Goal: Information Seeking & Learning: Learn about a topic

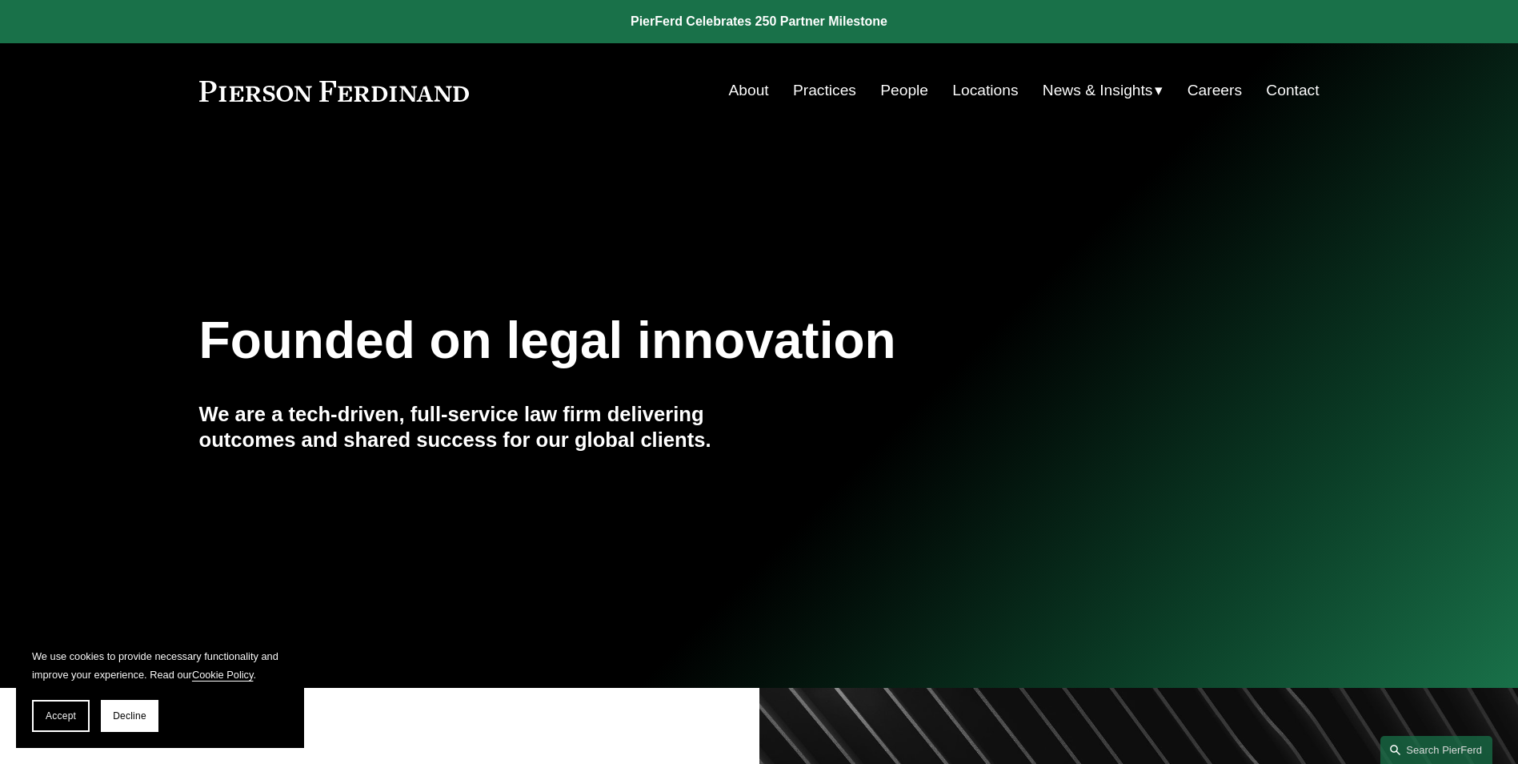
click at [975, 86] on link "Locations" at bounding box center [985, 90] width 66 height 30
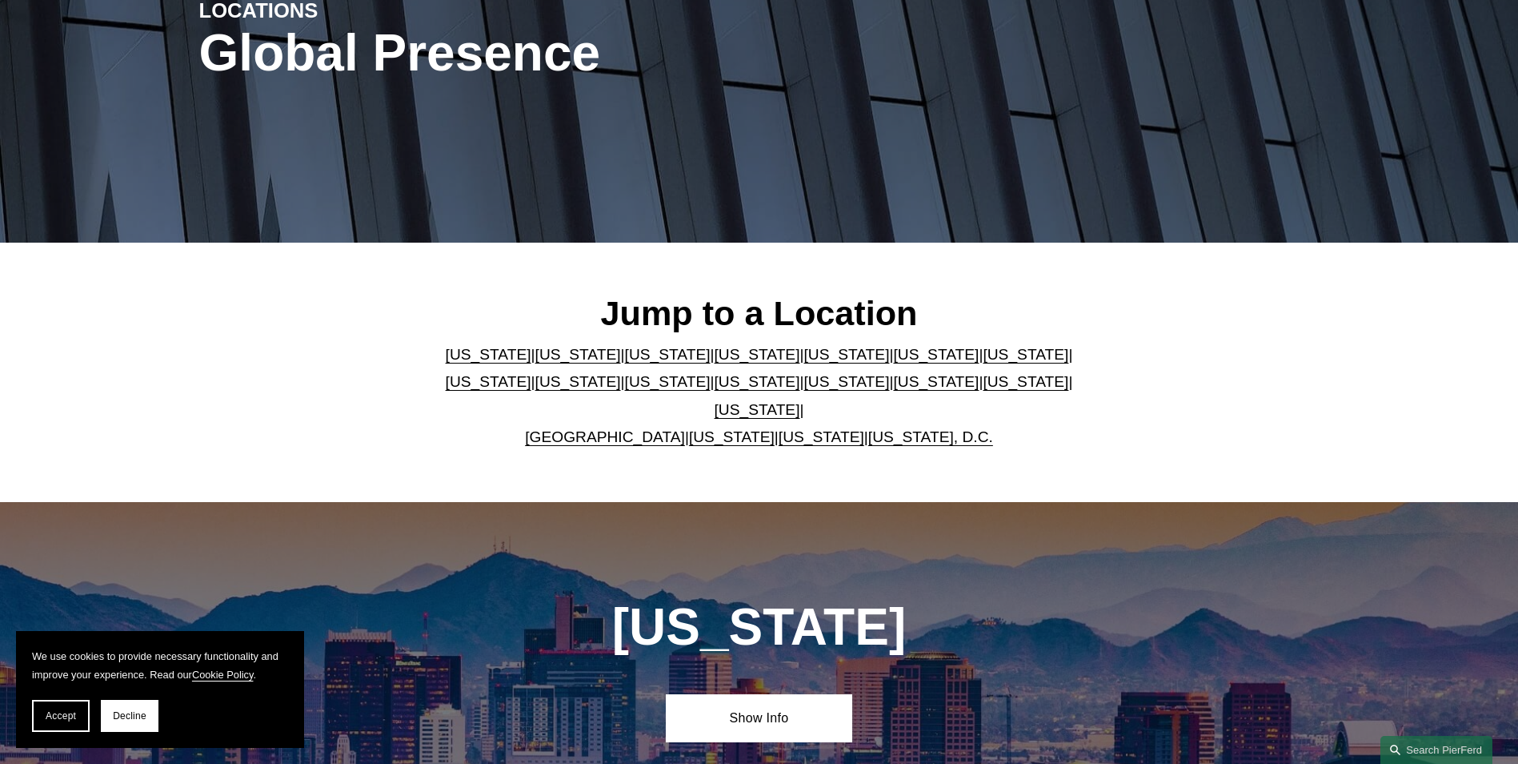
scroll to position [240, 0]
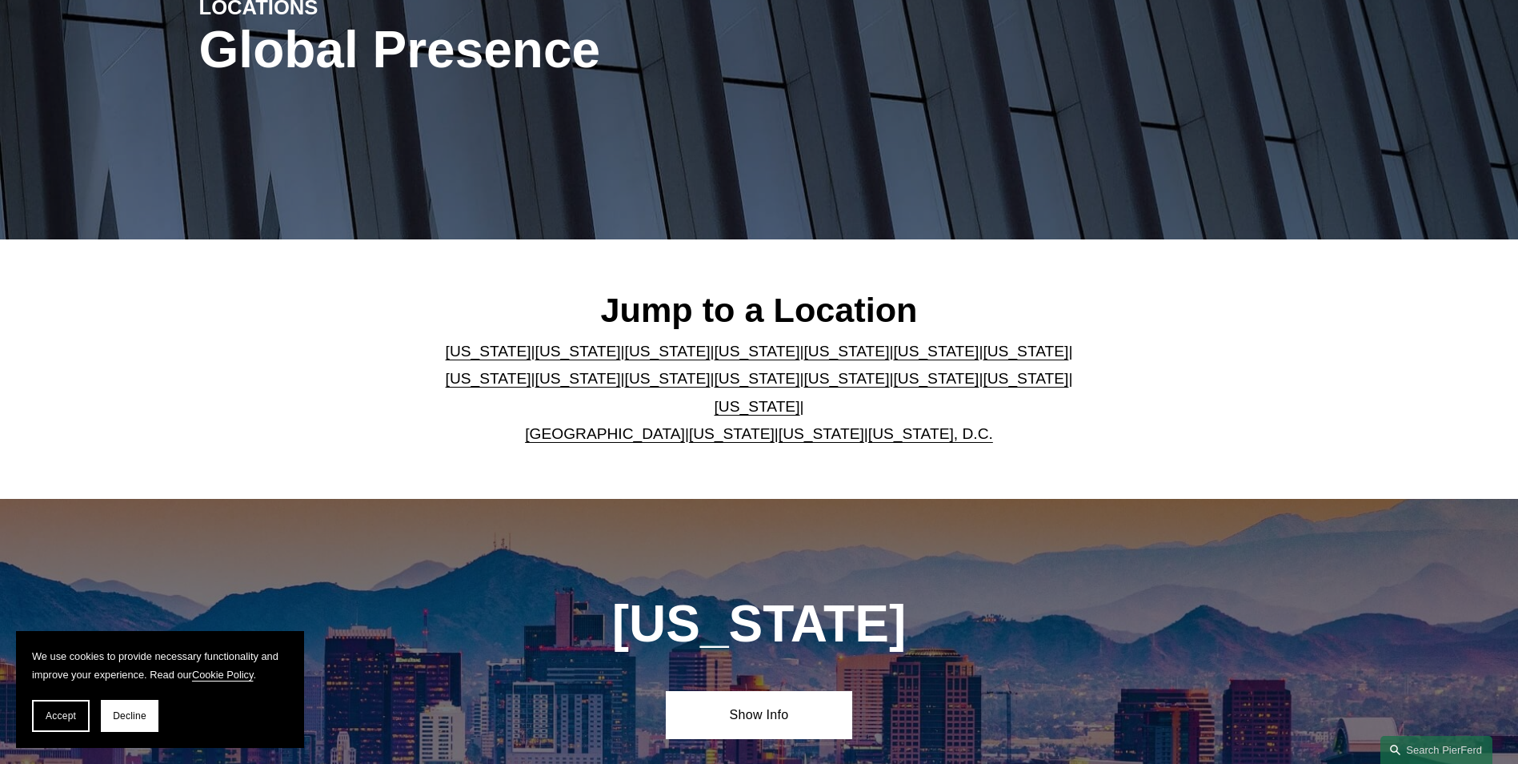
click at [804, 359] on link "[US_STATE]" at bounding box center [847, 351] width 86 height 17
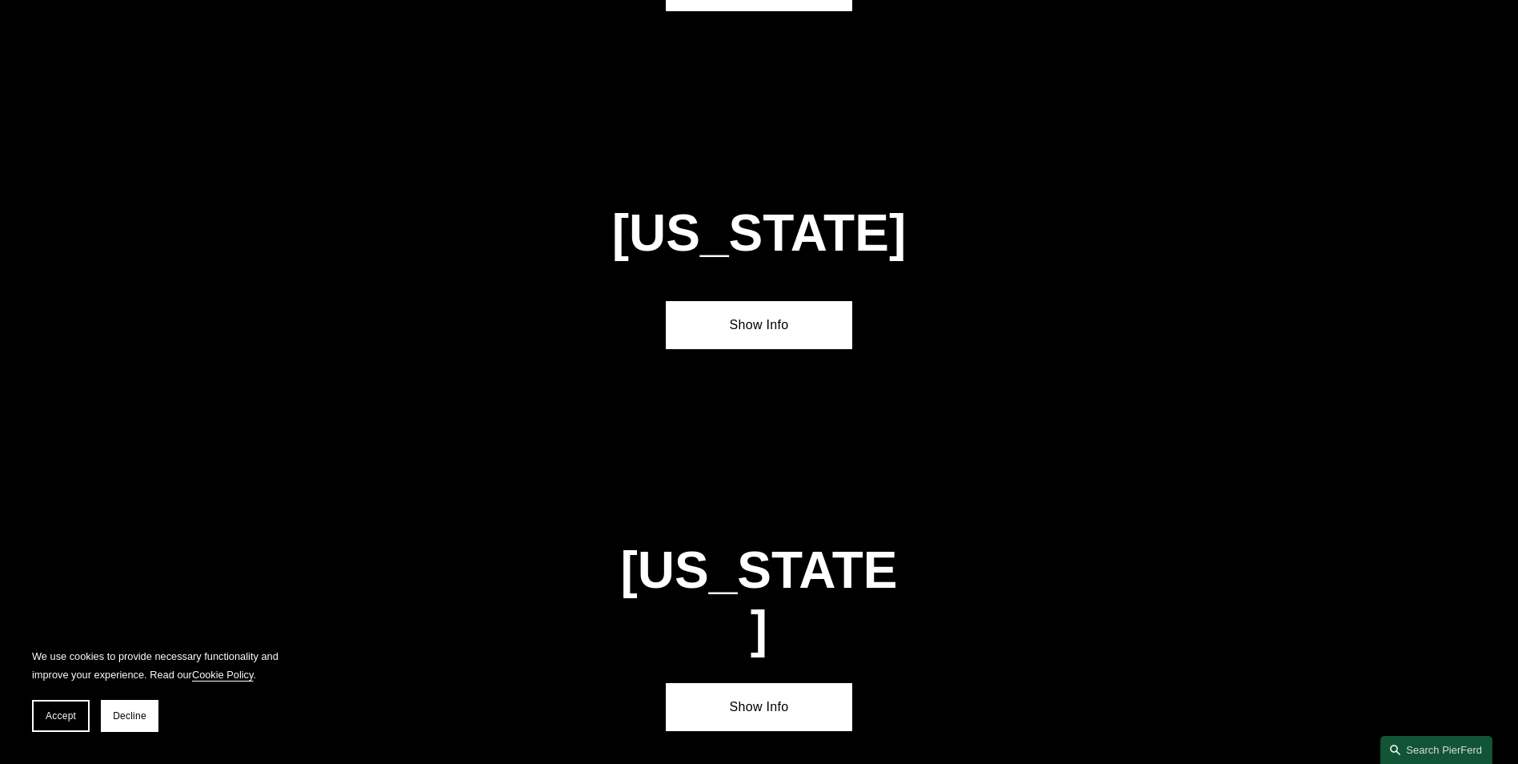
scroll to position [2081, 0]
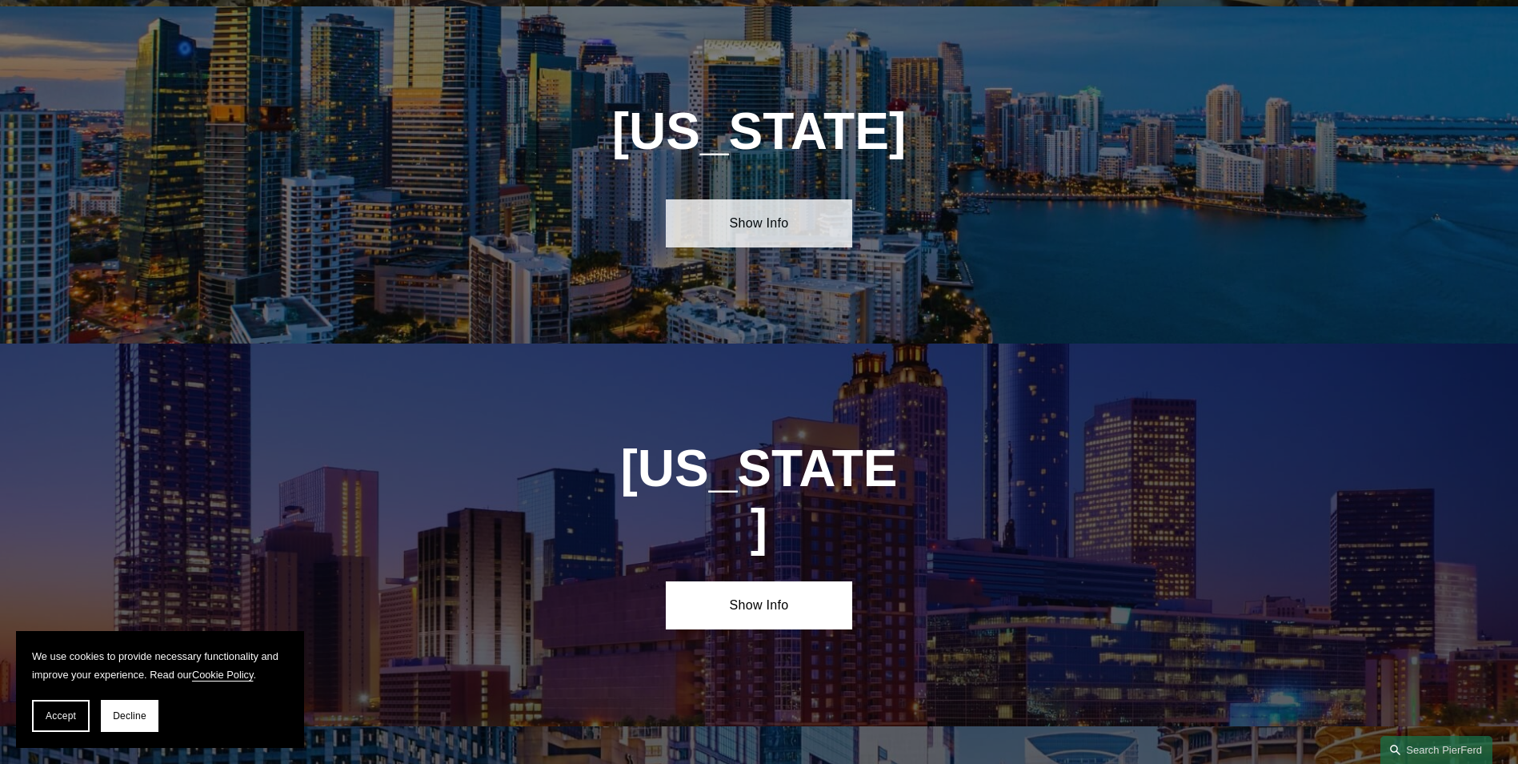
click at [798, 232] on link "Show Info" at bounding box center [759, 223] width 186 height 48
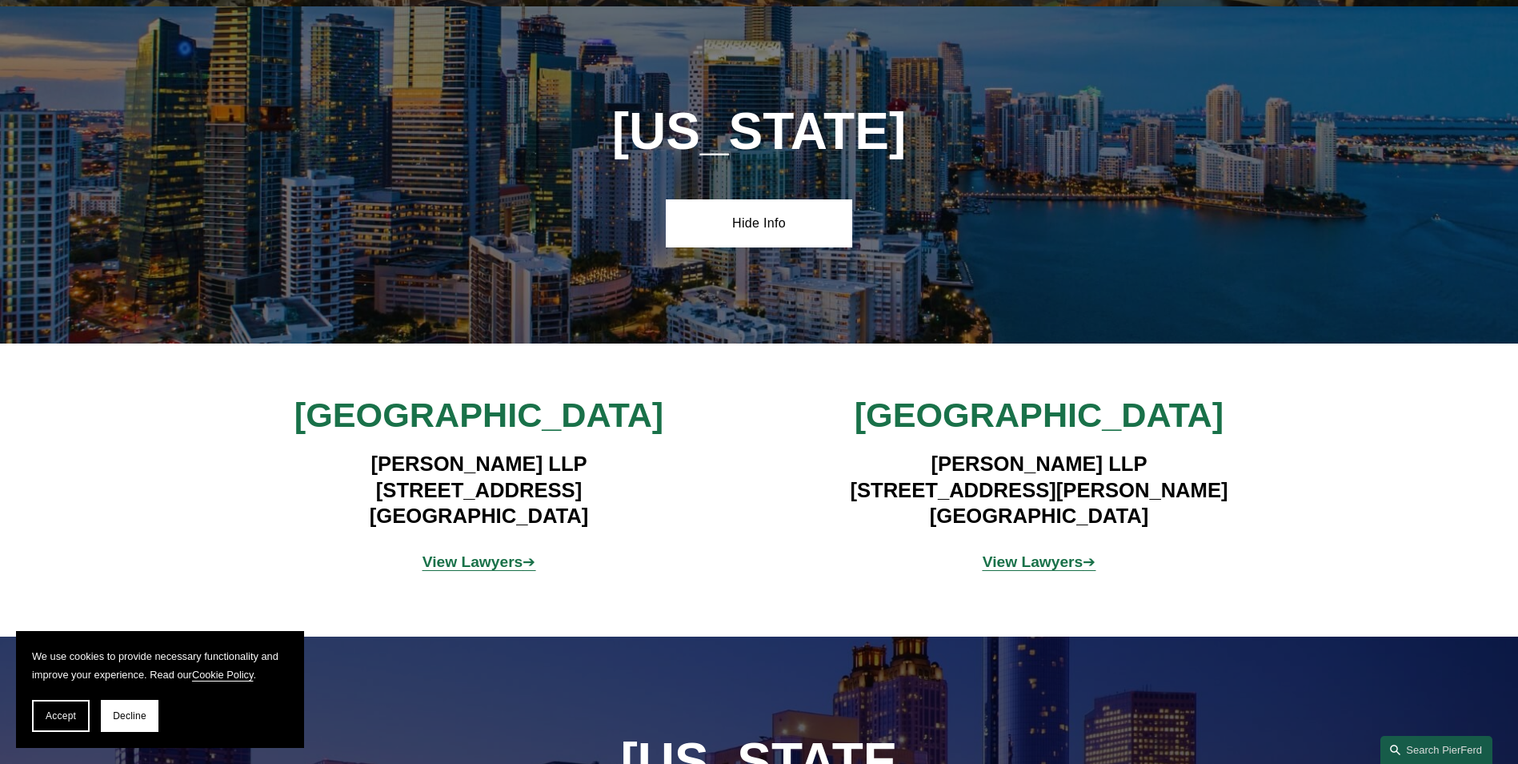
click at [506, 553] on strong "View Lawyers" at bounding box center [473, 561] width 101 height 17
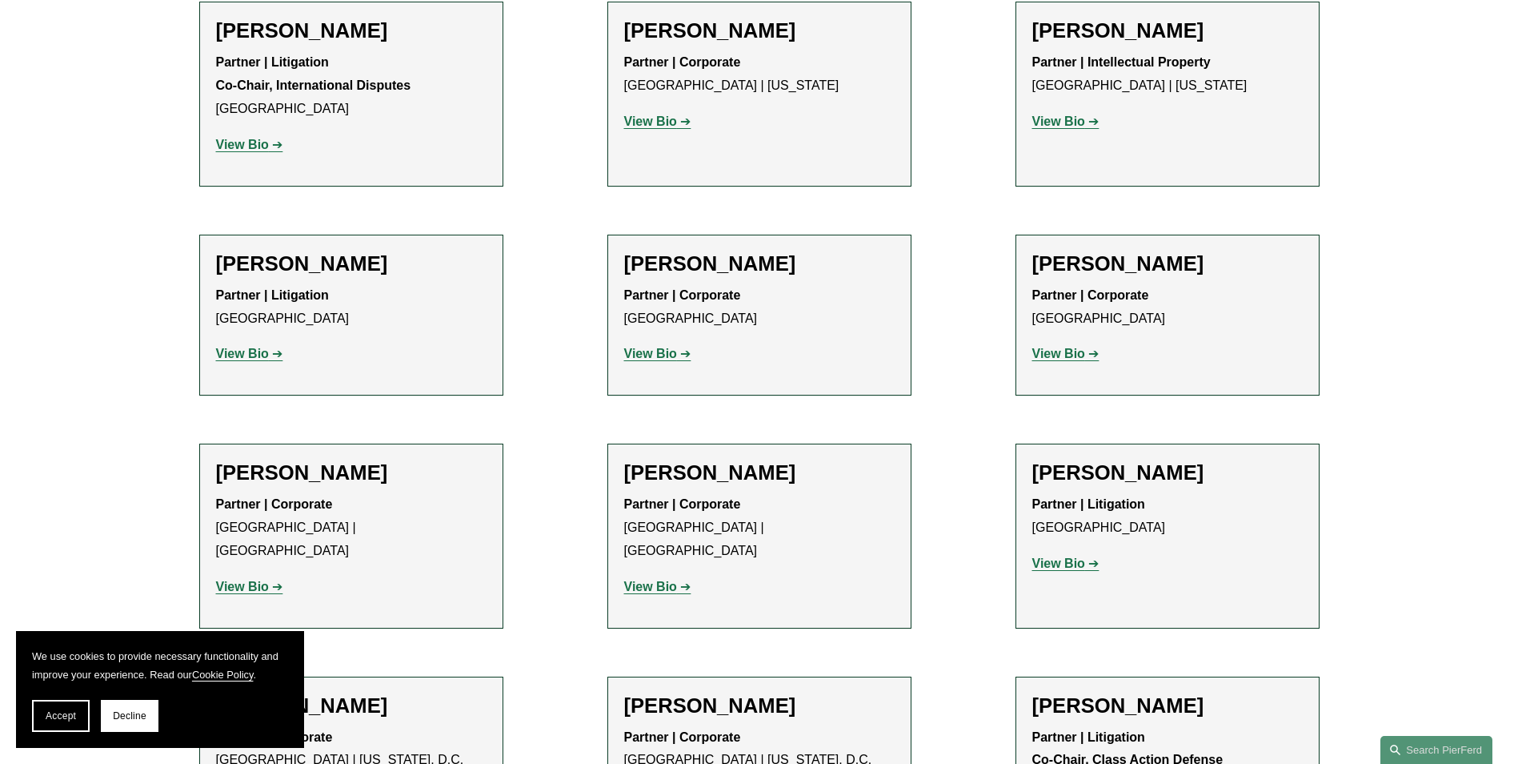
scroll to position [560, 0]
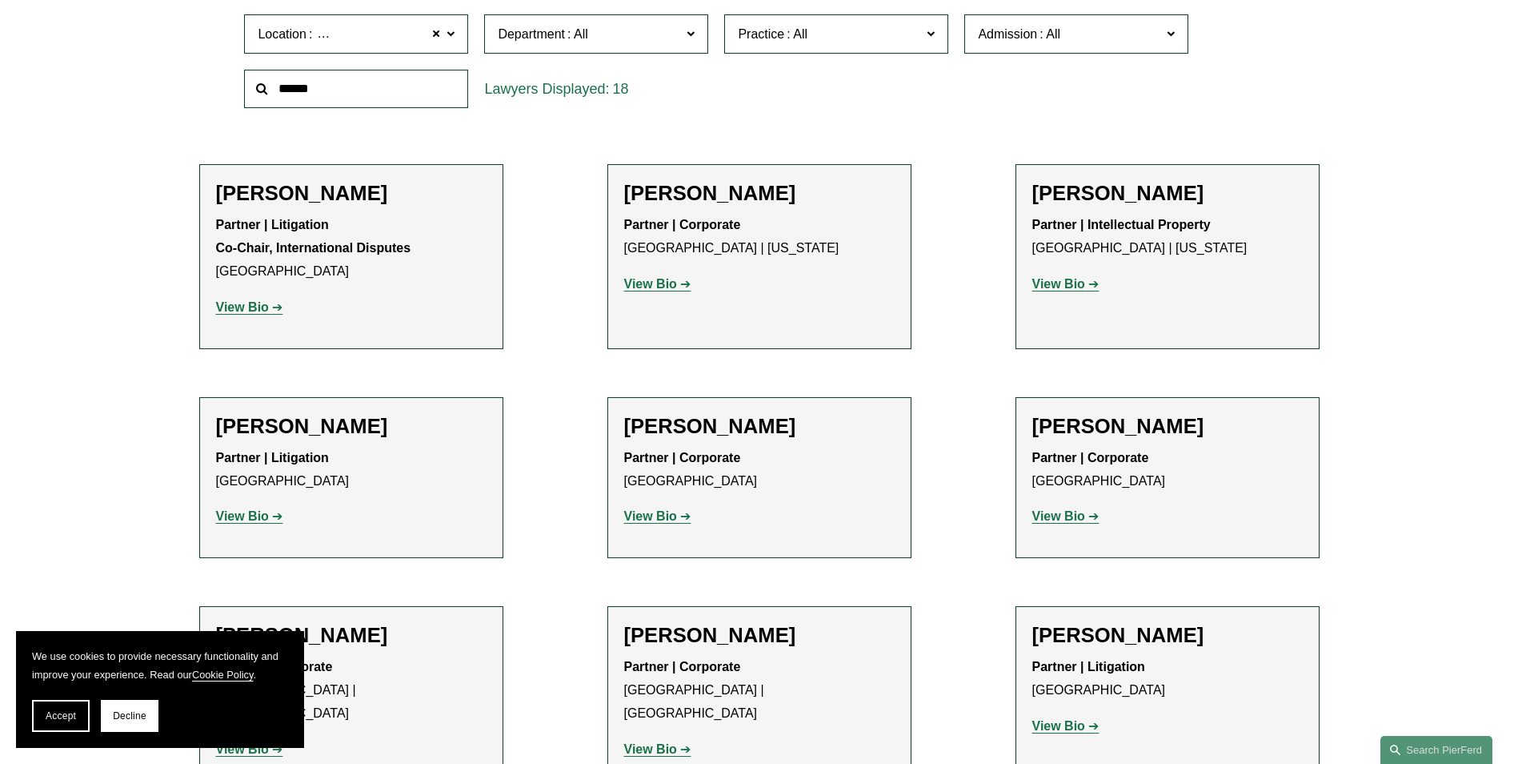
click at [267, 518] on strong "View Bio" at bounding box center [242, 516] width 53 height 14
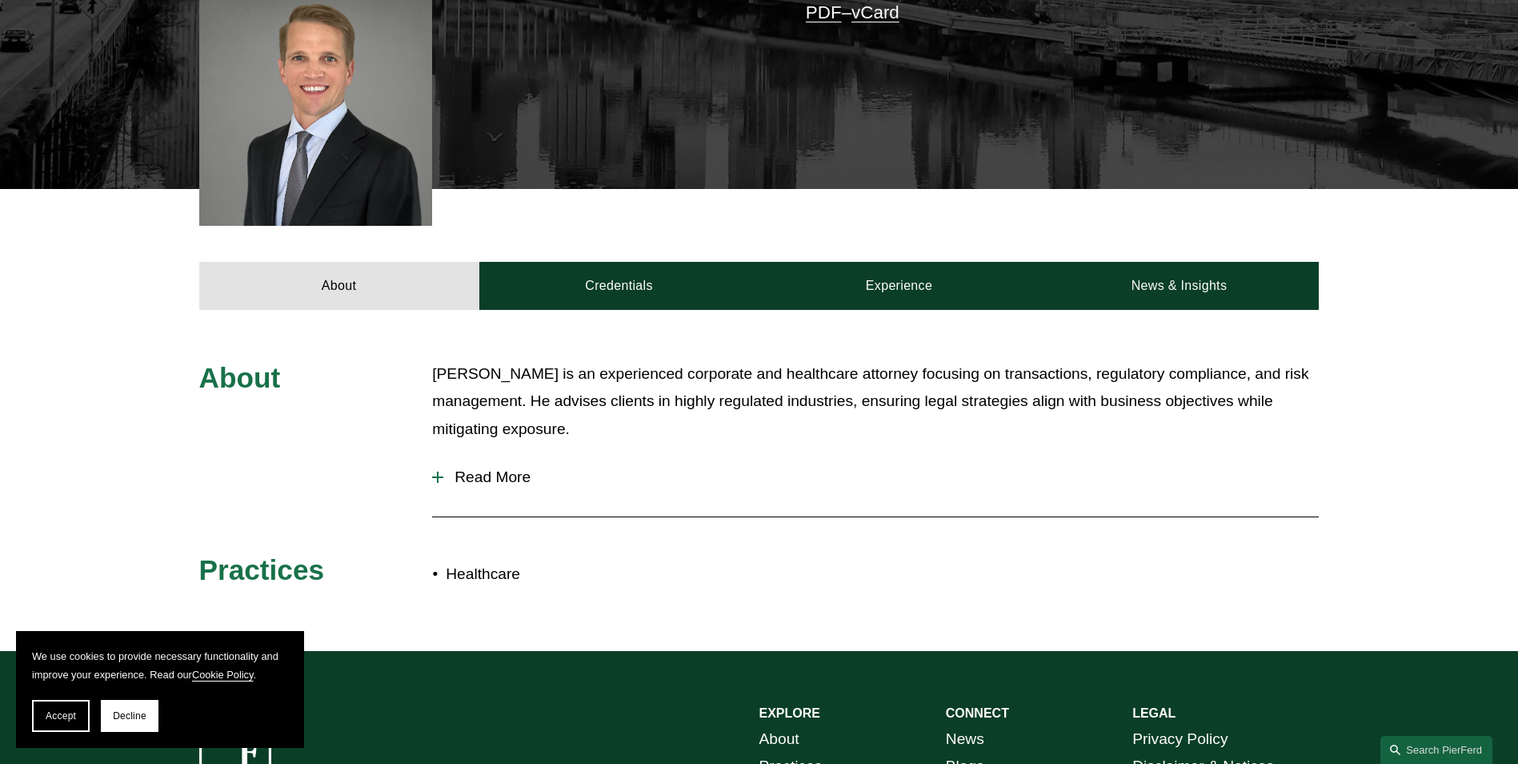
scroll to position [480, 0]
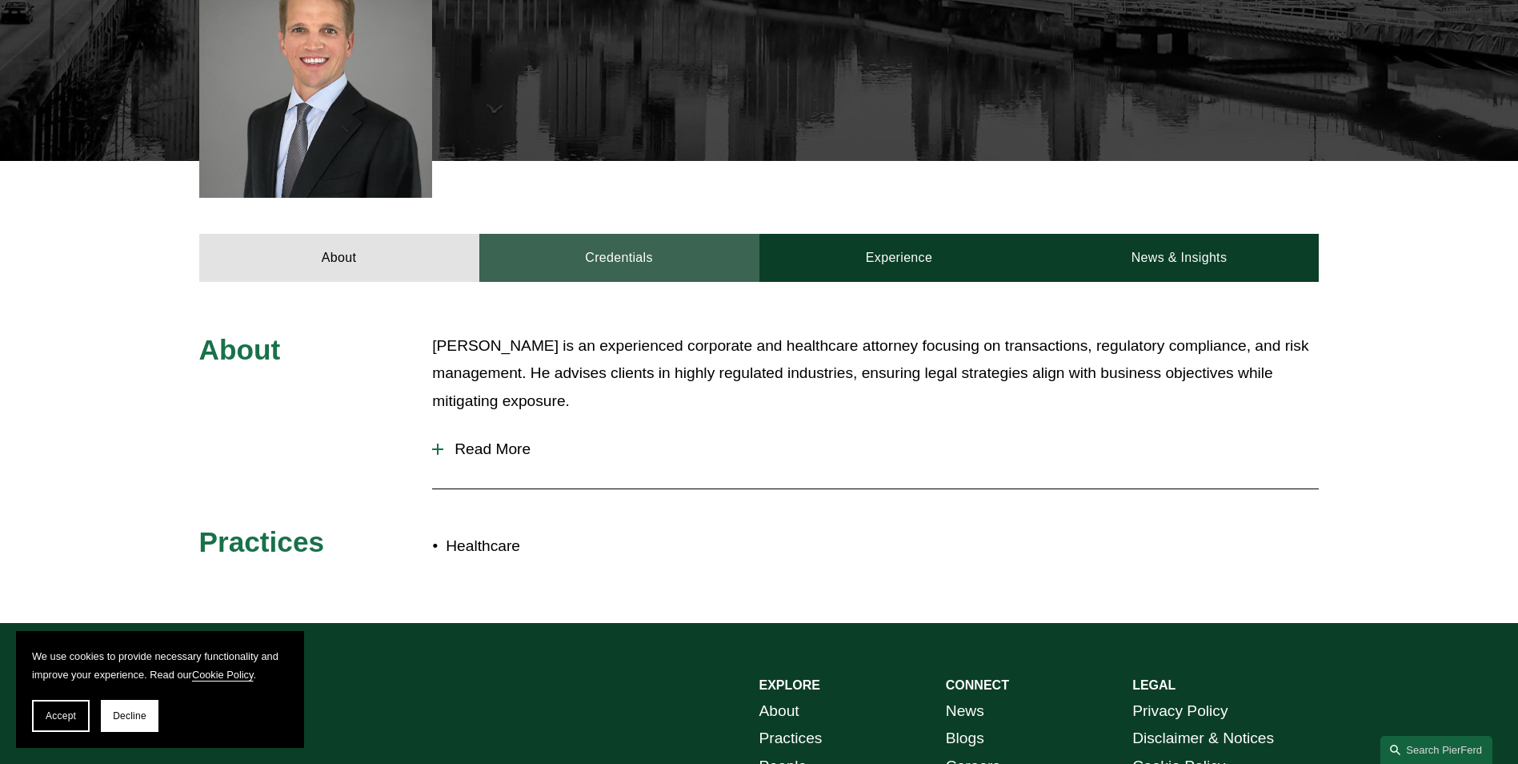
click at [672, 275] on link "Credentials" at bounding box center [619, 258] width 280 height 48
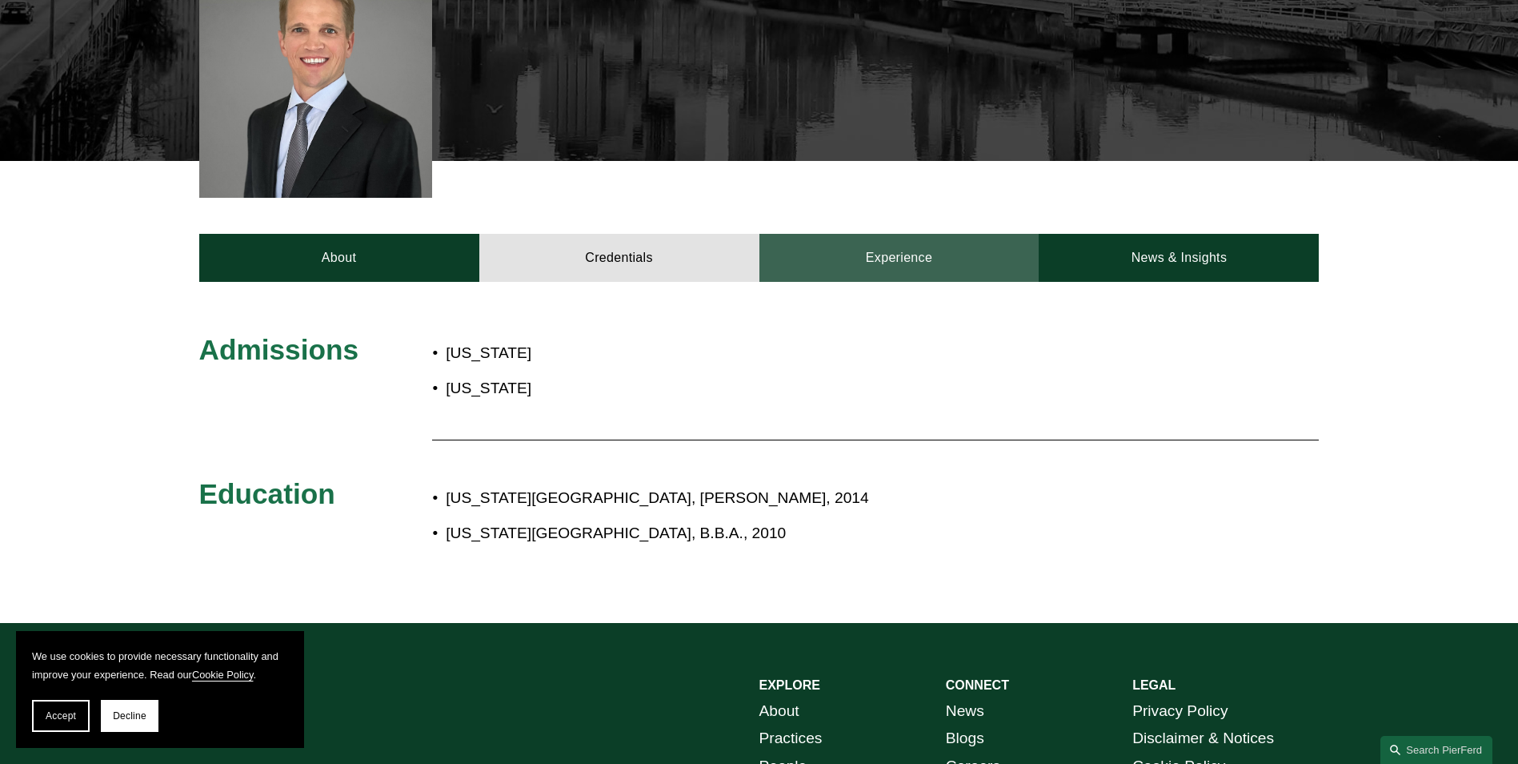
click at [888, 251] on link "Experience" at bounding box center [900, 258] width 280 height 48
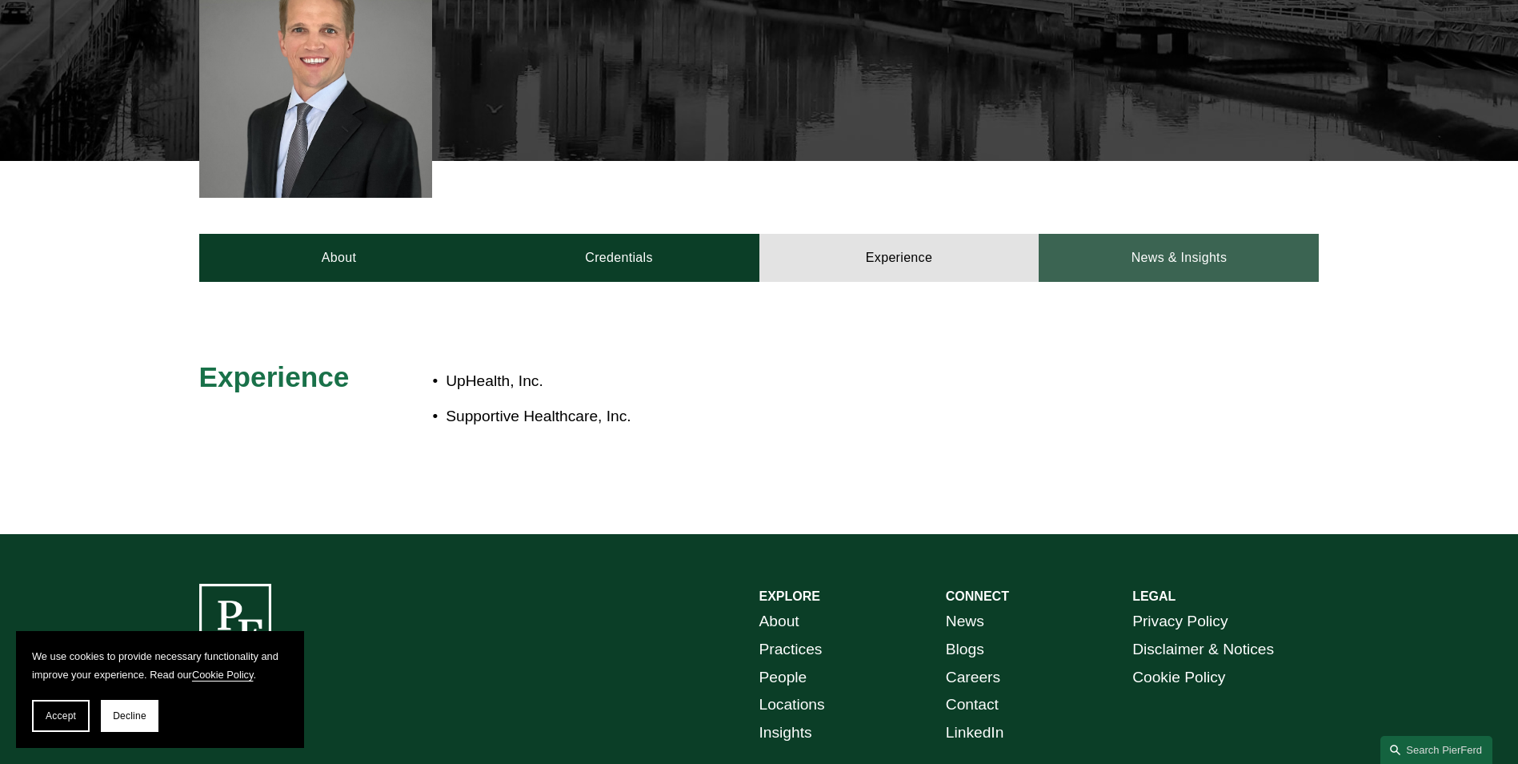
click at [1181, 268] on link "News & Insights" at bounding box center [1179, 258] width 280 height 48
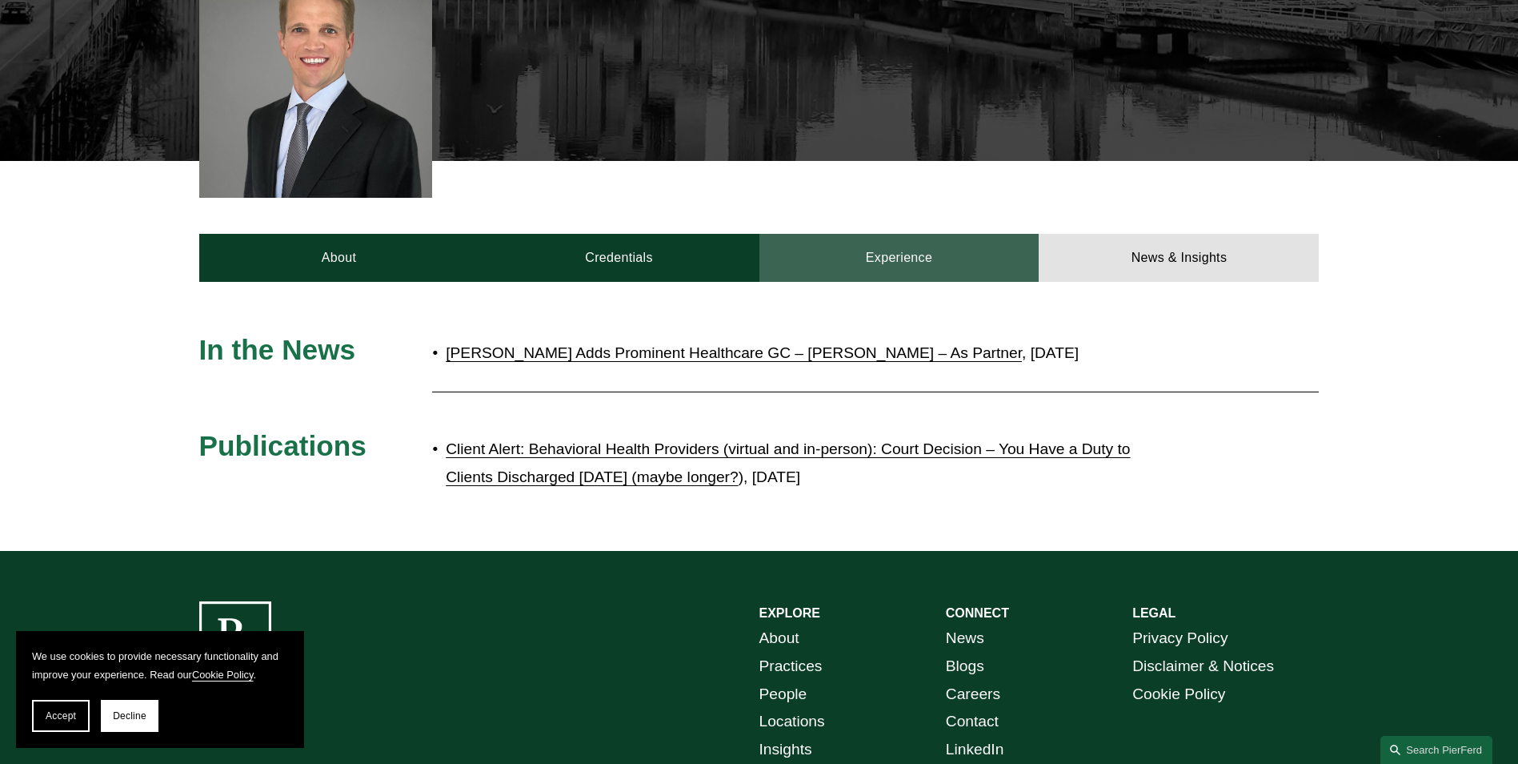
click at [920, 267] on link "Experience" at bounding box center [900, 258] width 280 height 48
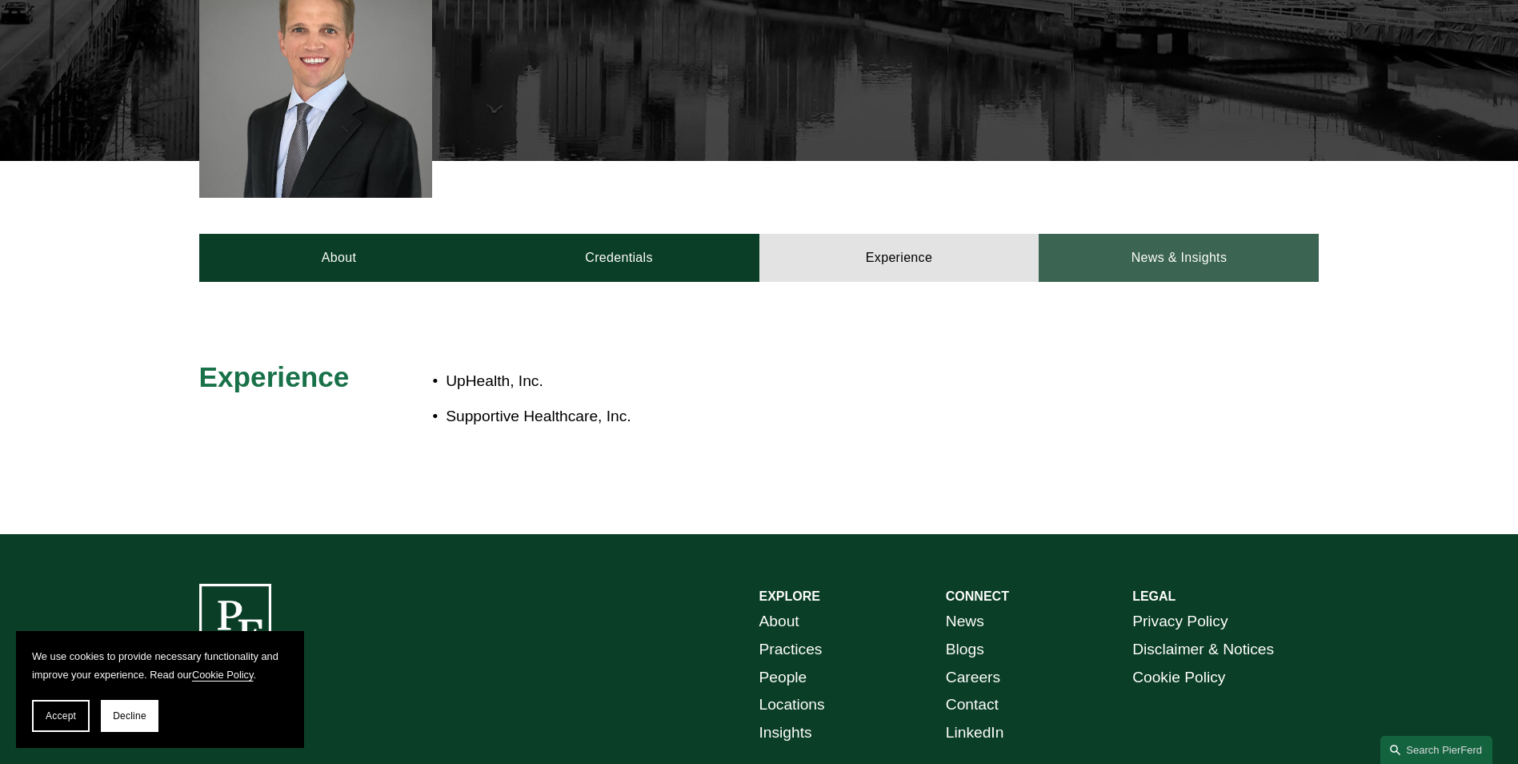
click at [1245, 266] on link "News & Insights" at bounding box center [1179, 258] width 280 height 48
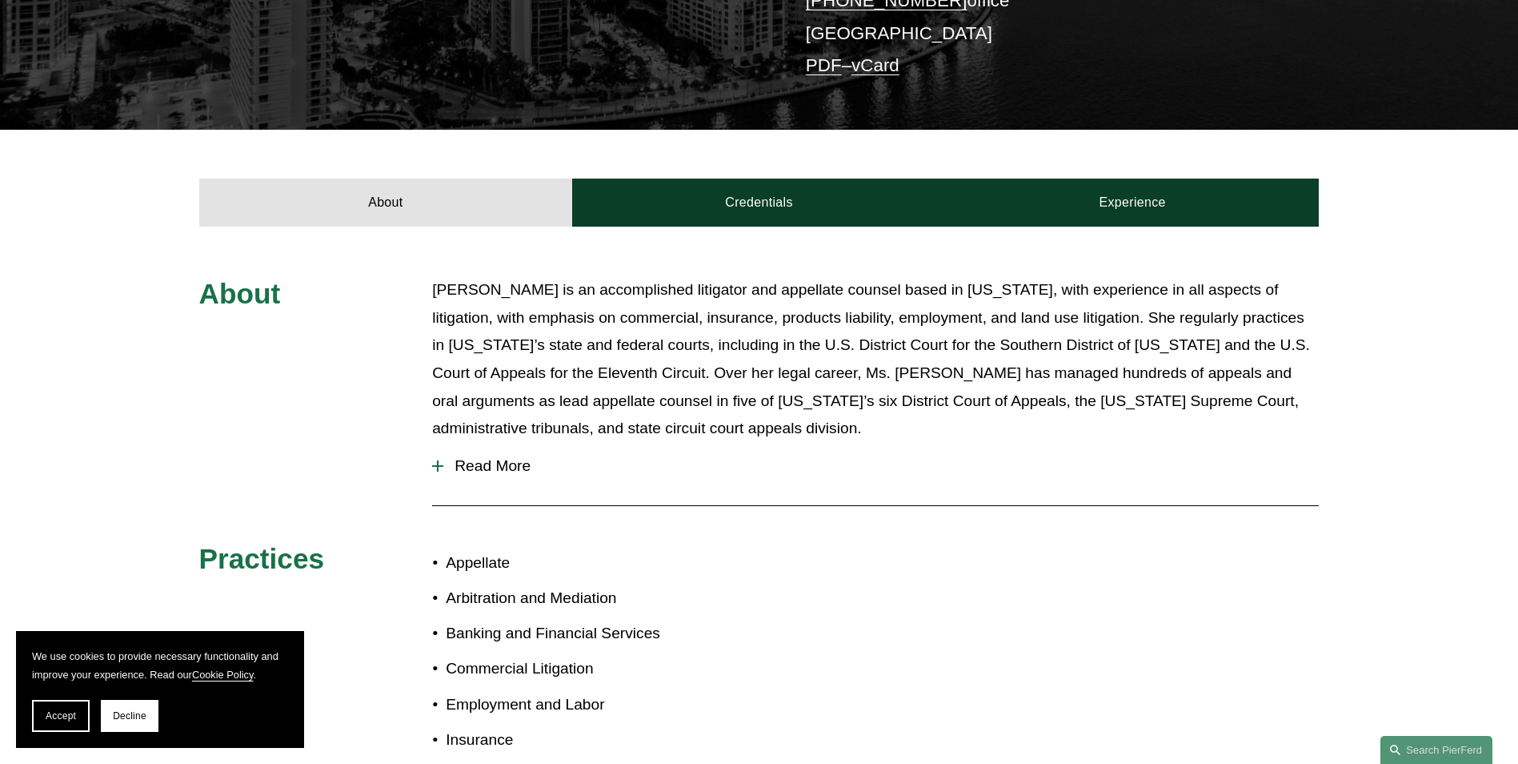
scroll to position [240, 0]
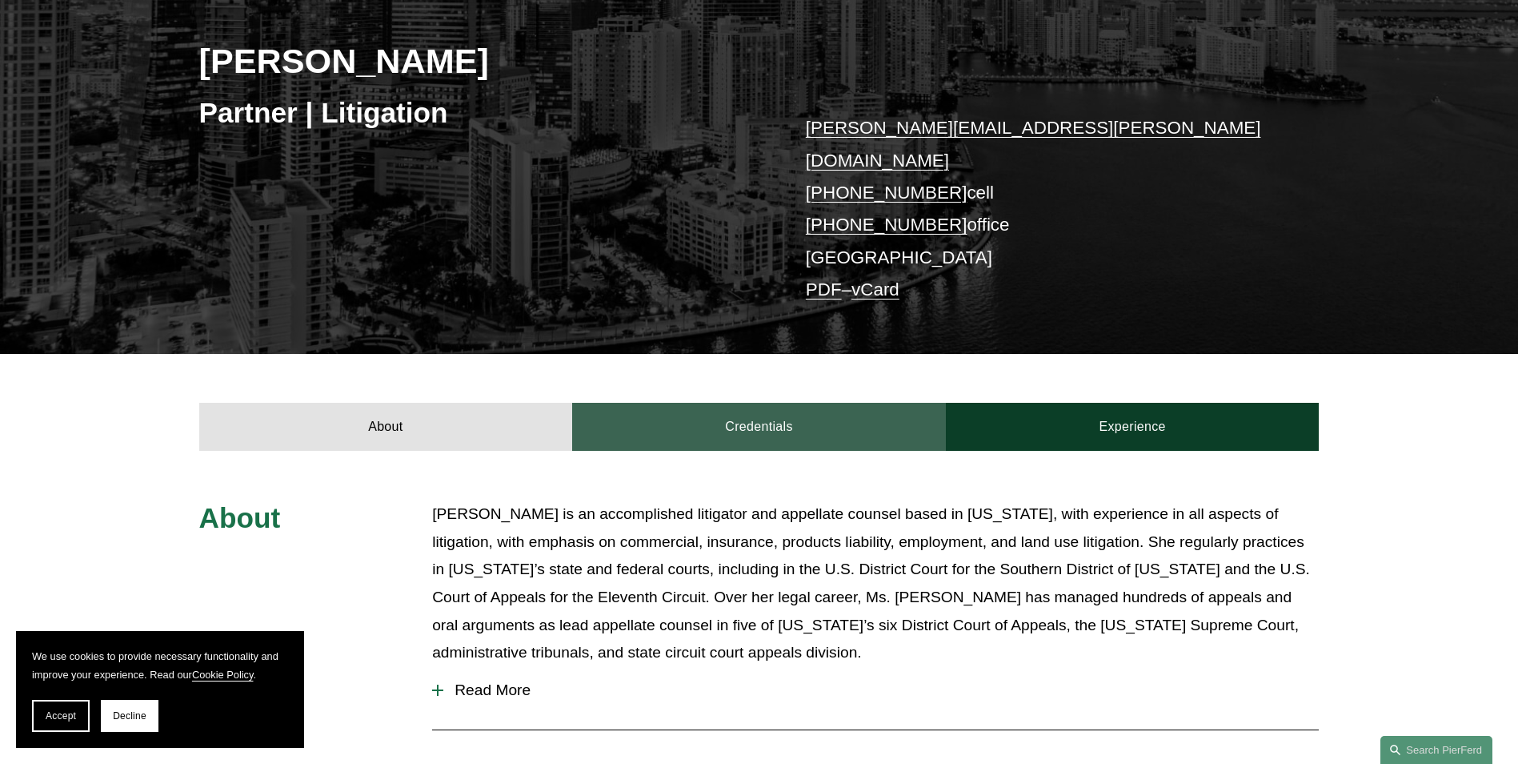
click at [769, 403] on link "Credentials" at bounding box center [759, 427] width 374 height 48
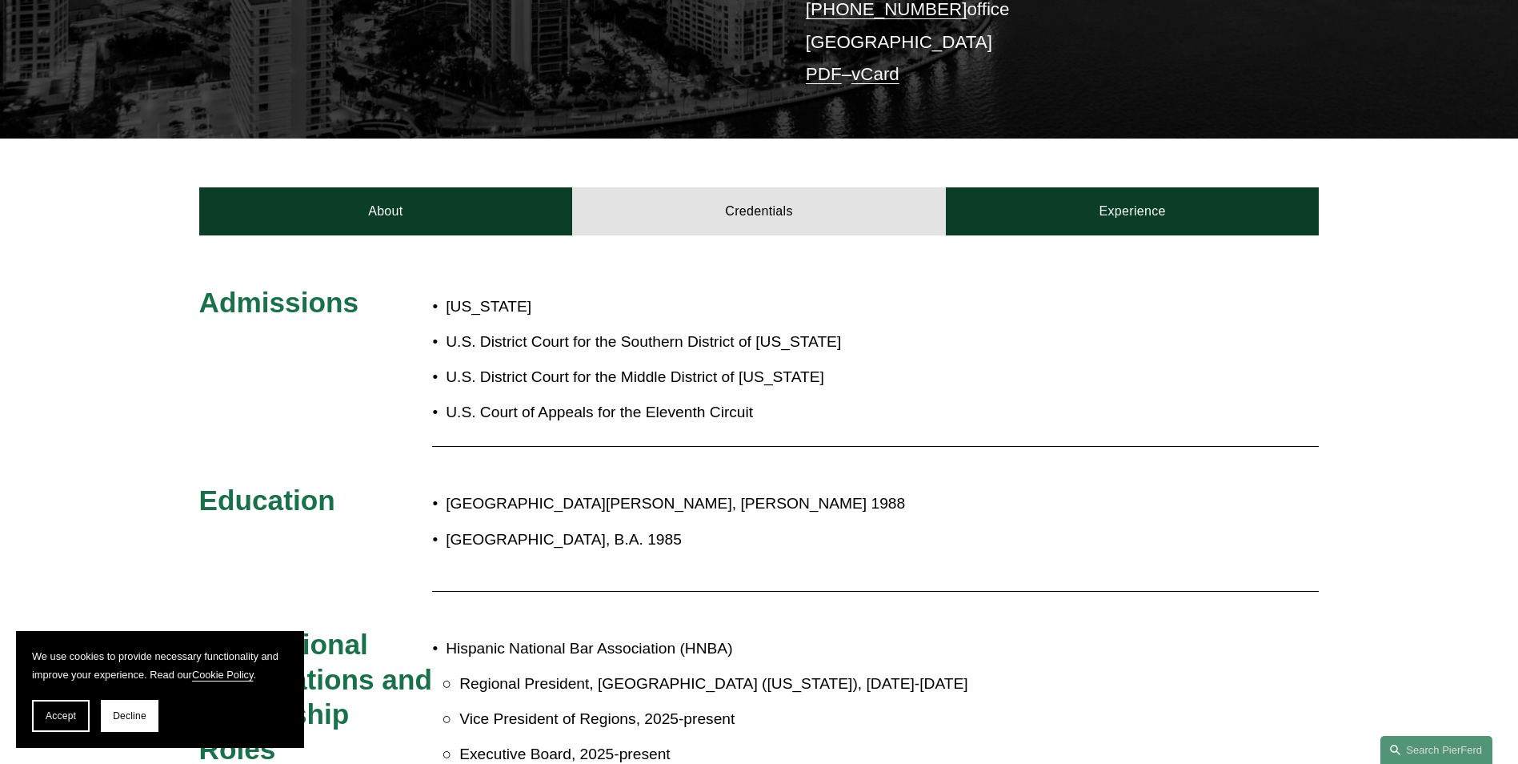
scroll to position [480, 0]
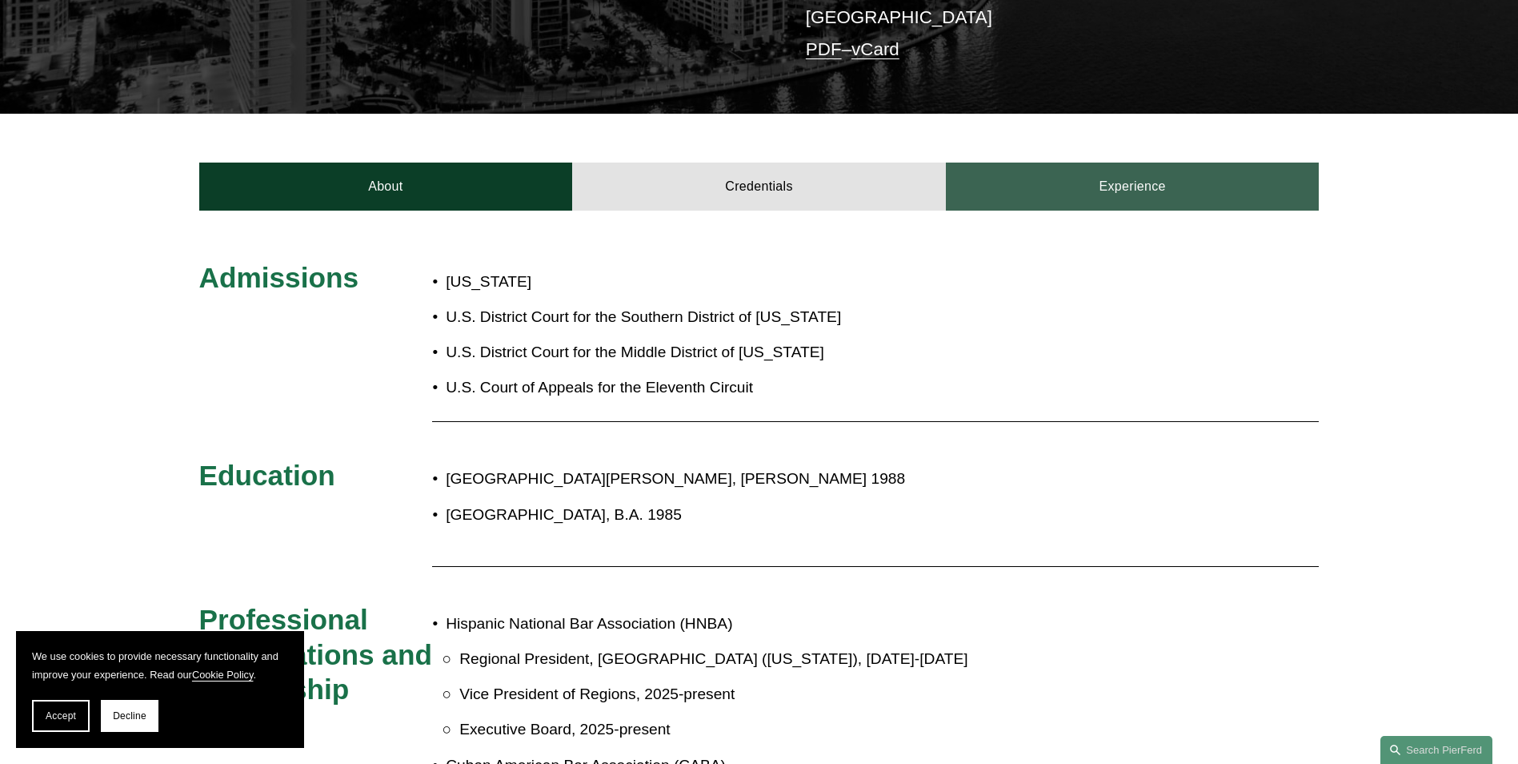
click at [1119, 178] on link "Experience" at bounding box center [1133, 186] width 374 height 48
